Goal: Task Accomplishment & Management: Use online tool/utility

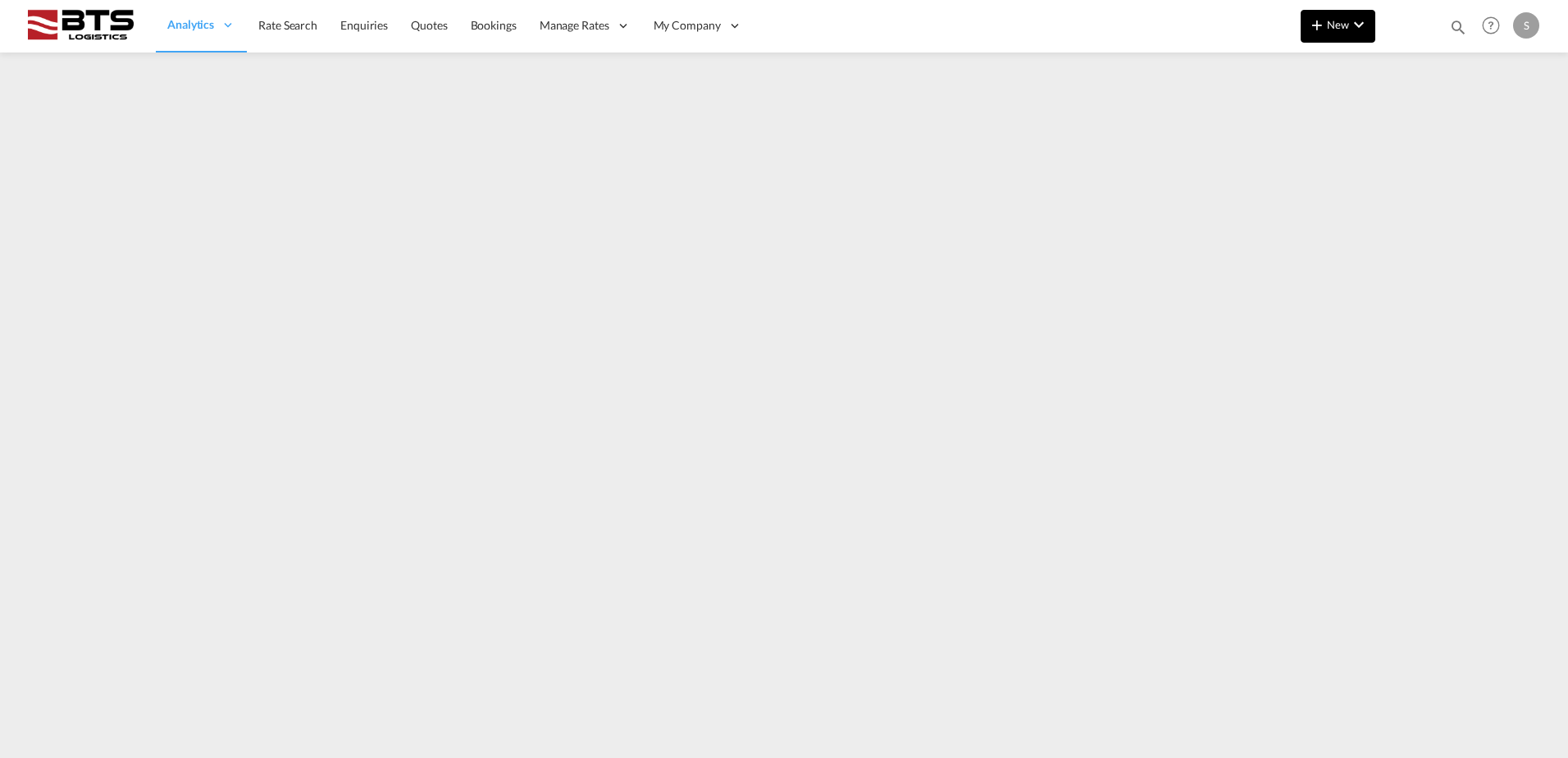
click at [1358, 15] on md-icon "icon-chevron-down" at bounding box center [1359, 24] width 20 height 20
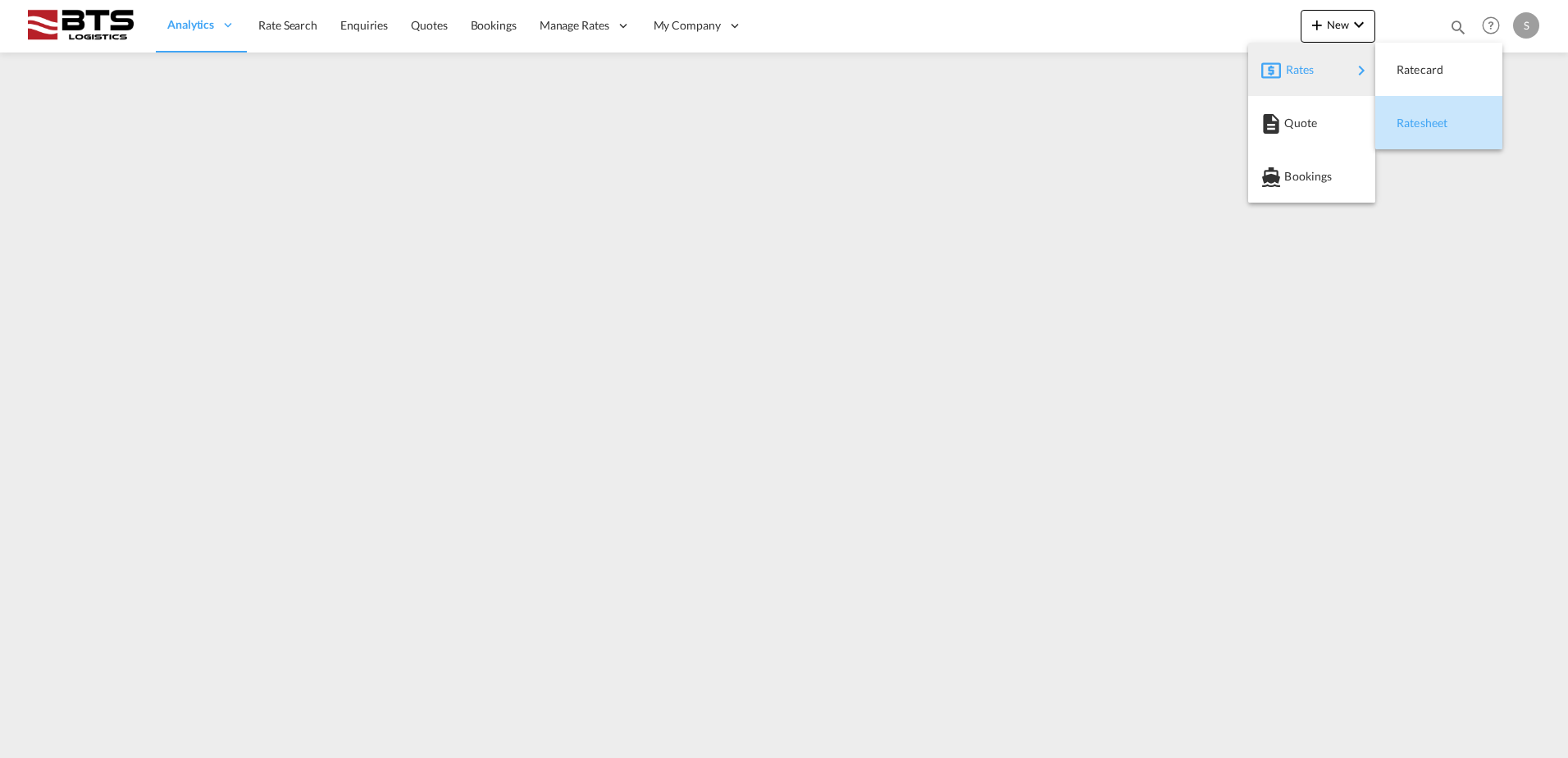
click at [1454, 129] on div "Ratesheet" at bounding box center [1426, 123] width 61 height 41
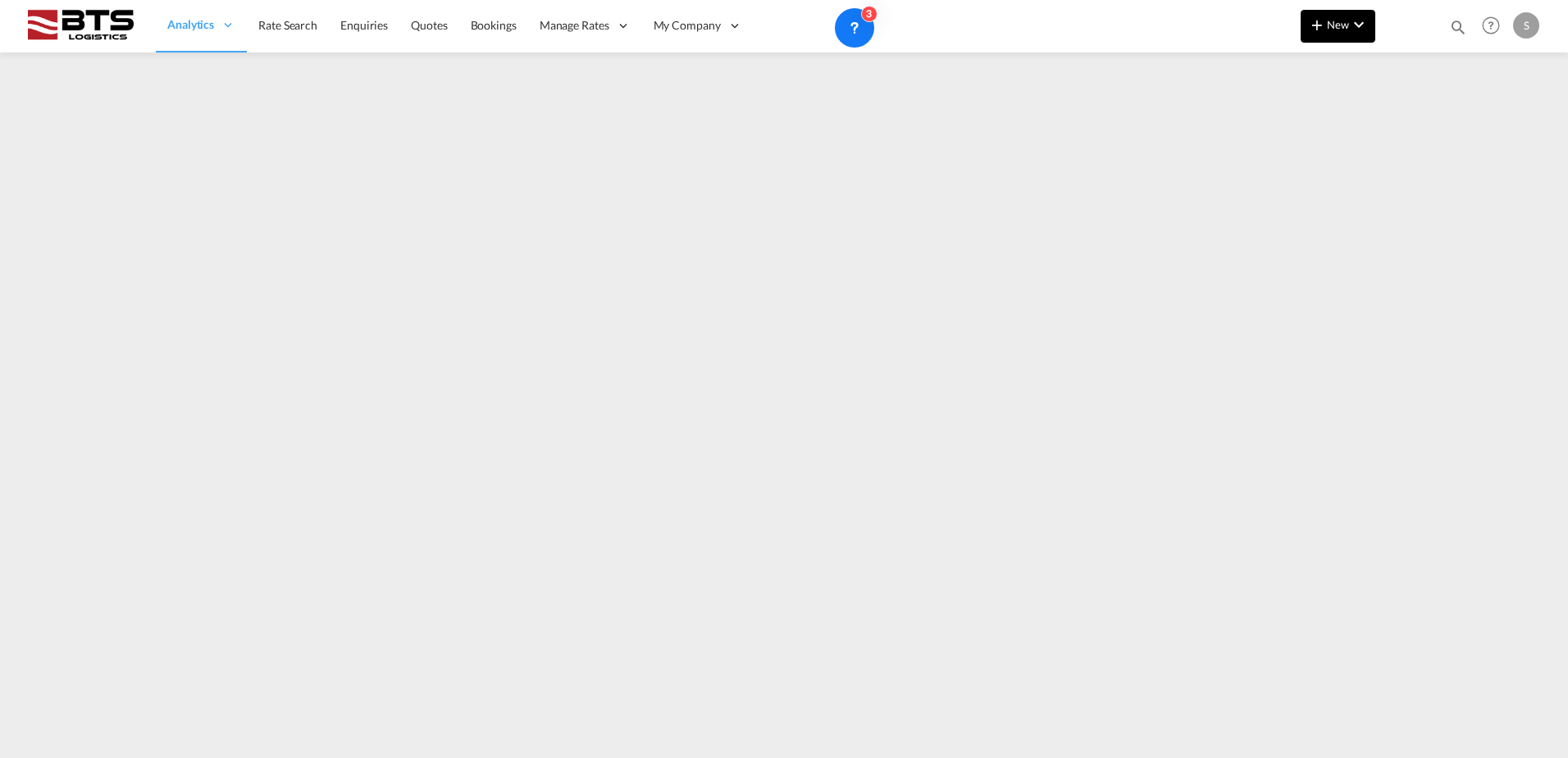
click at [1308, 25] on md-icon "icon-plus 400-fg" at bounding box center [1316, 24] width 20 height 20
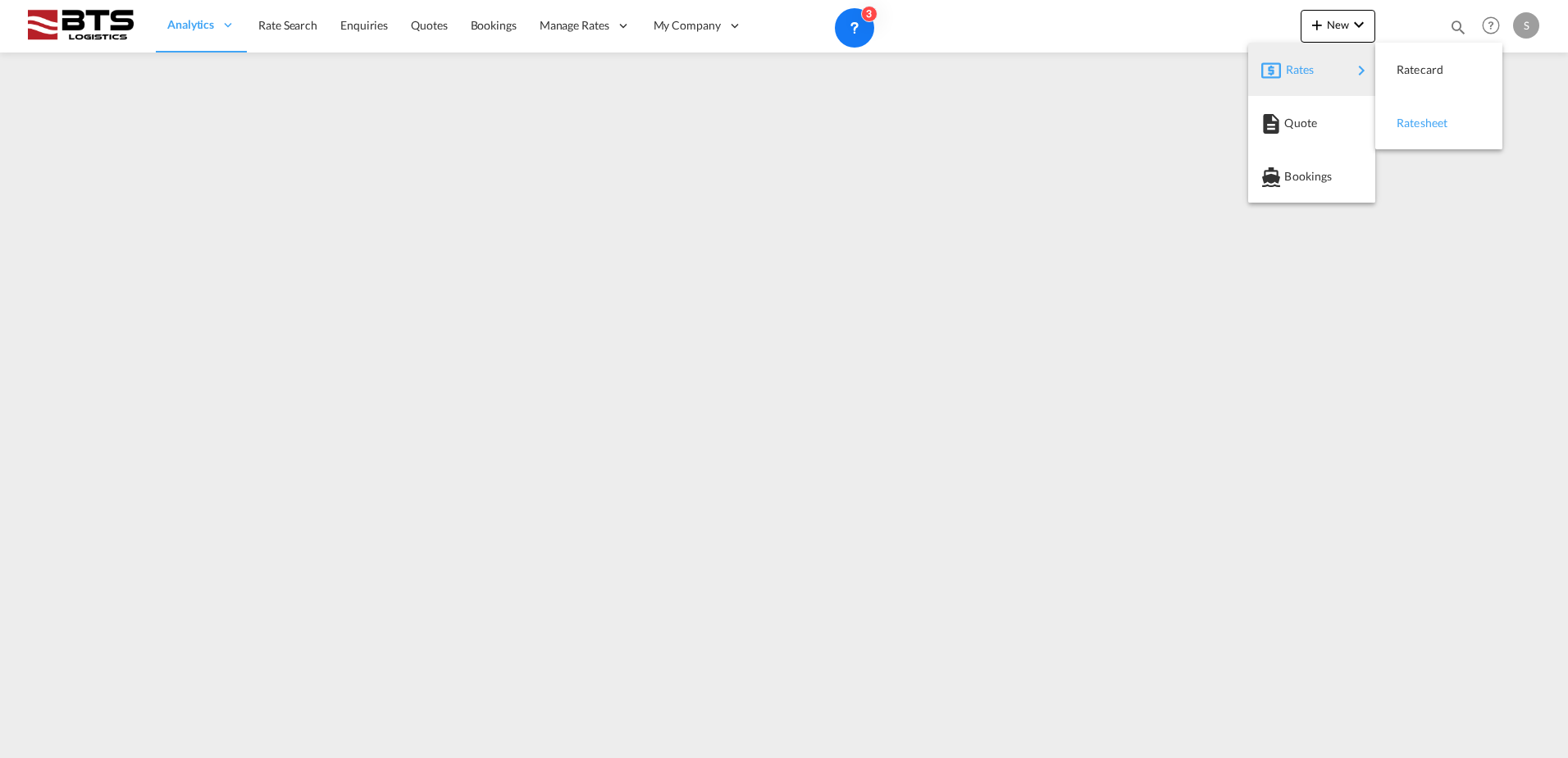
click at [1413, 108] on span "Ratesheet" at bounding box center [1405, 123] width 18 height 33
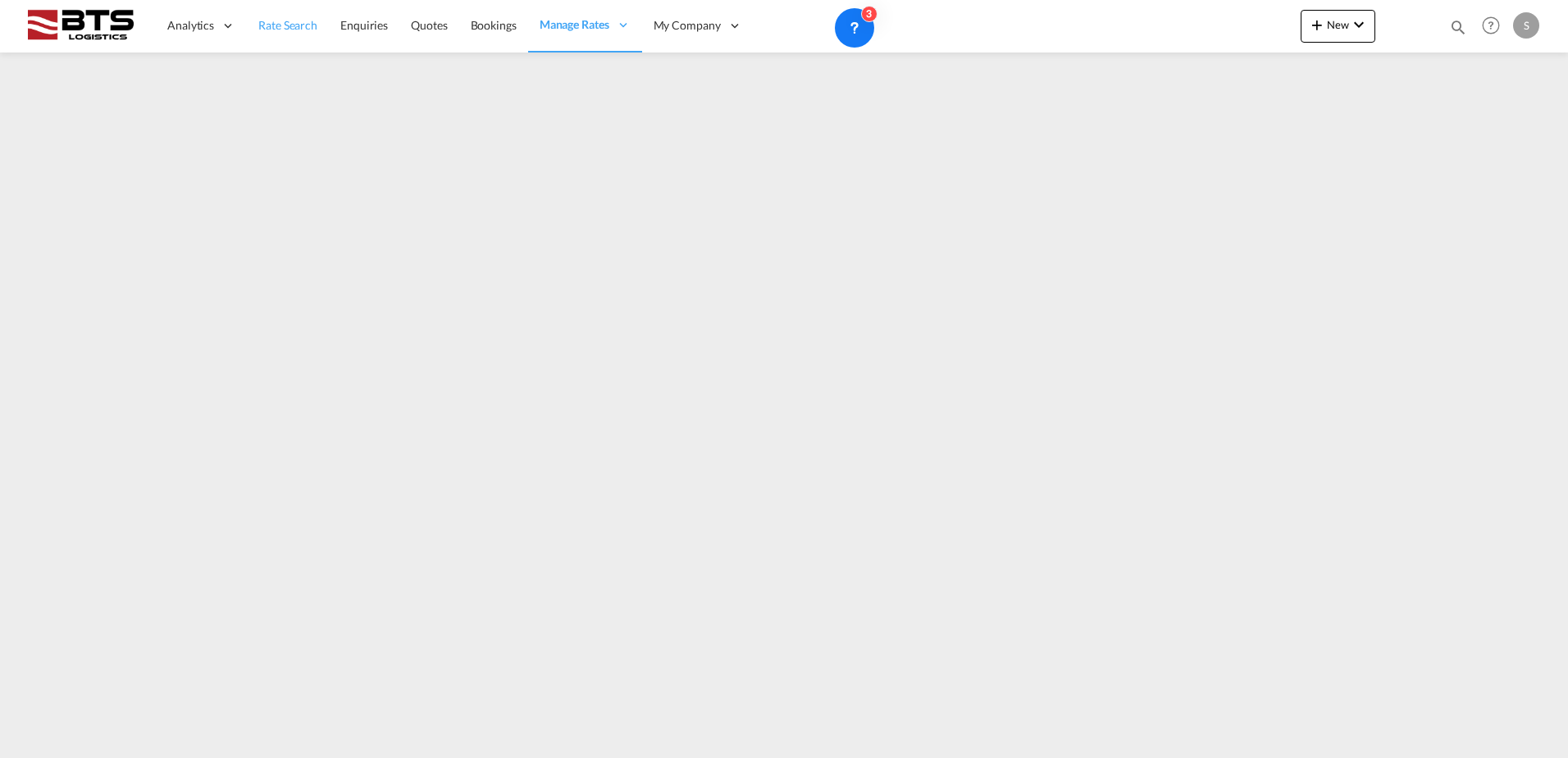
click at [313, 30] on span "Rate Search" at bounding box center [287, 24] width 59 height 14
